Goal: Task Accomplishment & Management: Manage account settings

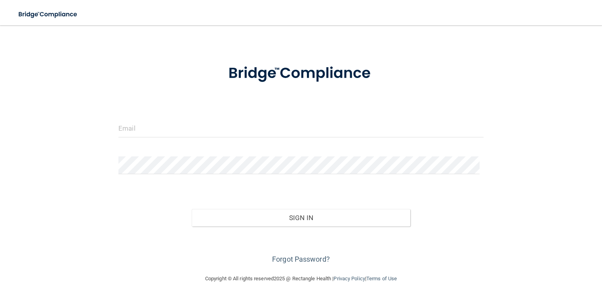
scroll to position [27, 0]
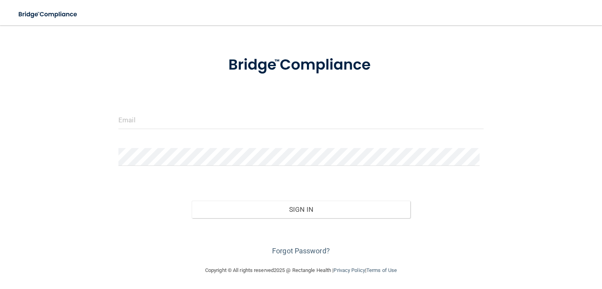
click at [205, 139] on form "Invalid email/password. You don't have permission to access that page. Sign In …" at bounding box center [300, 152] width 365 height 212
click at [195, 126] on input "email" at bounding box center [300, 120] width 365 height 18
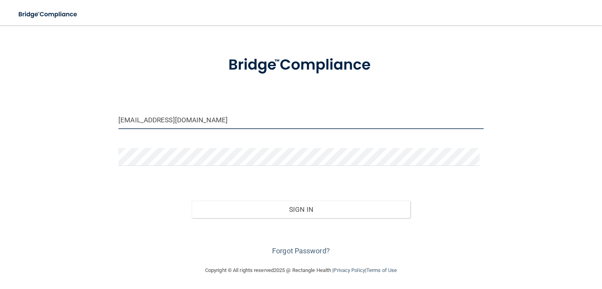
type input "[EMAIL_ADDRESS][DOMAIN_NAME]"
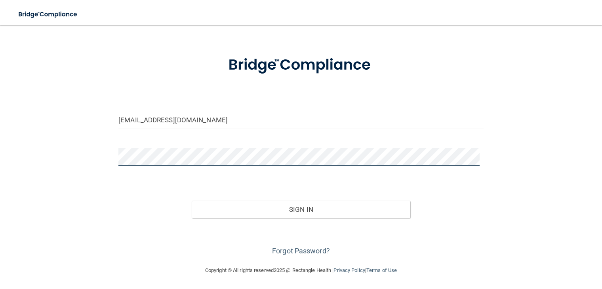
click at [192, 201] on button "Sign In" at bounding box center [301, 209] width 219 height 17
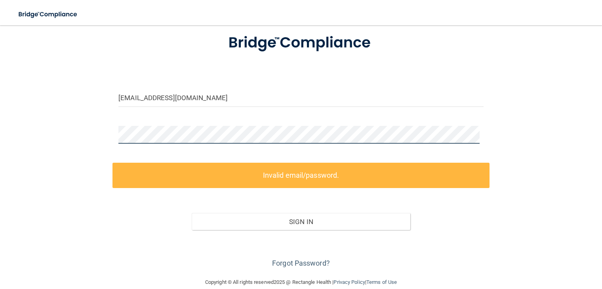
scroll to position [61, 0]
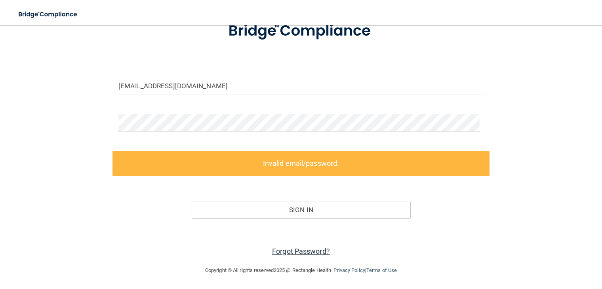
click at [279, 252] on link "Forgot Password?" at bounding box center [301, 251] width 58 height 8
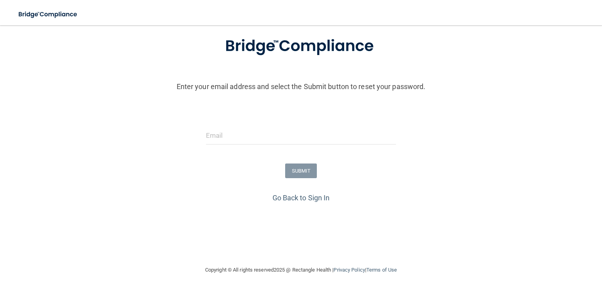
scroll to position [47, 0]
click at [207, 139] on input "email" at bounding box center [301, 136] width 190 height 18
type input "[EMAIL_ADDRESS][DOMAIN_NAME]"
click at [298, 171] on button "SUBMIT" at bounding box center [301, 171] width 32 height 15
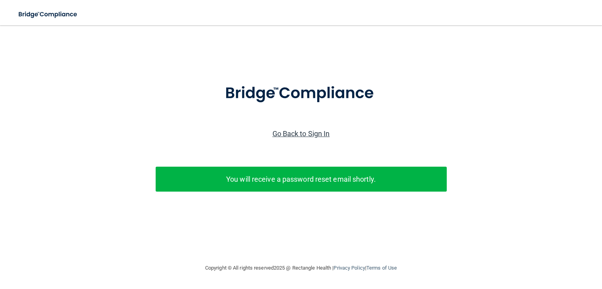
click at [287, 132] on link "Go Back to Sign In" at bounding box center [301, 134] width 57 height 8
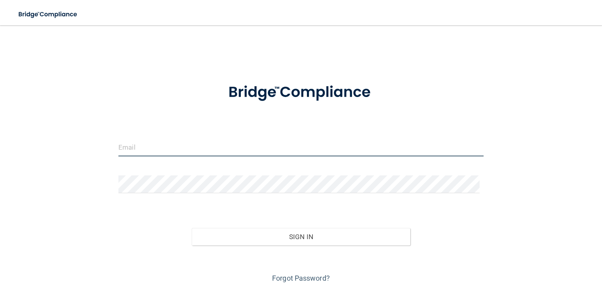
click at [161, 147] on input "email" at bounding box center [300, 148] width 365 height 18
type input "[EMAIL_ADDRESS][DOMAIN_NAME]"
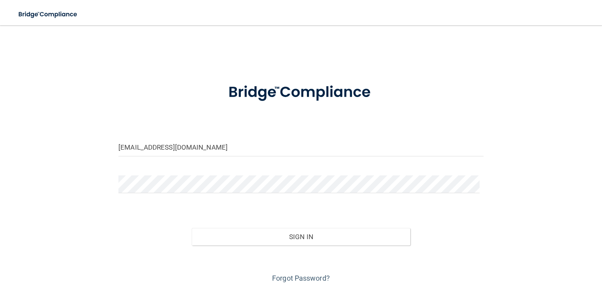
click at [164, 194] on div at bounding box center [300, 187] width 377 height 24
click at [192, 228] on button "Sign In" at bounding box center [301, 236] width 219 height 17
